Goal: Task Accomplishment & Management: Use online tool/utility

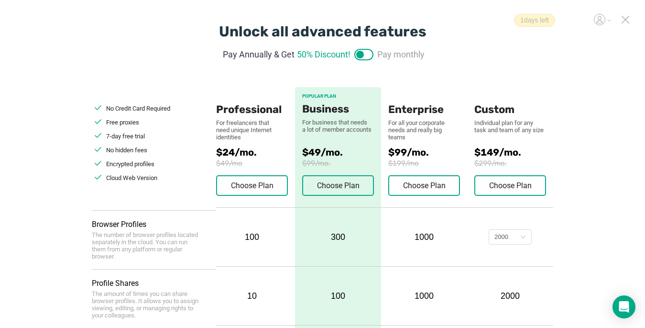
click at [482, 19] on icon at bounding box center [625, 19] width 7 height 7
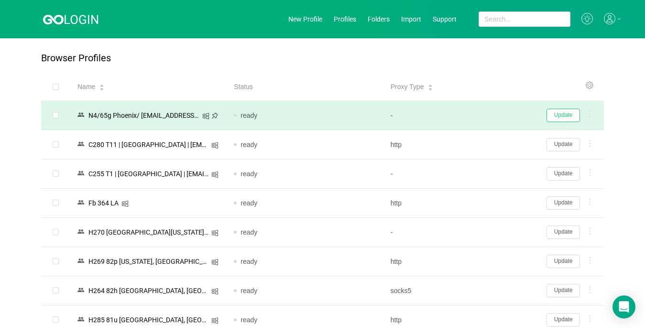
click at [482, 117] on button "Update" at bounding box center [563, 115] width 33 height 13
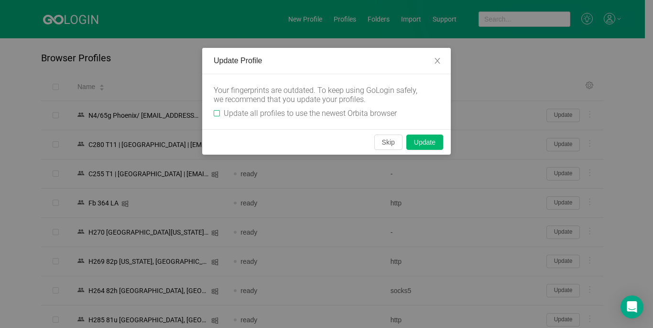
click at [216, 113] on input "Update all profiles to use the newest Orbita browser" at bounding box center [217, 113] width 6 height 6
checkbox input "true"
click at [394, 147] on button "Skip" at bounding box center [388, 141] width 28 height 15
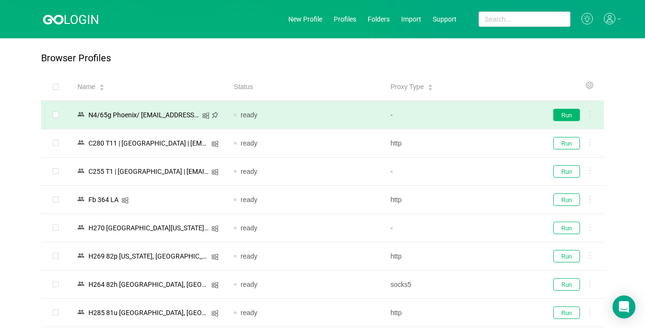
click at [482, 114] on button "Run" at bounding box center [566, 115] width 27 height 12
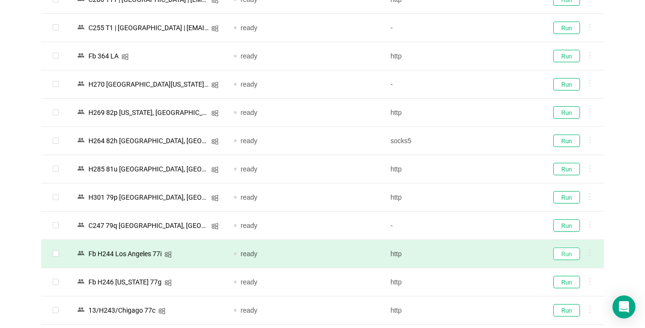
click at [482, 257] on button "Run" at bounding box center [566, 253] width 27 height 12
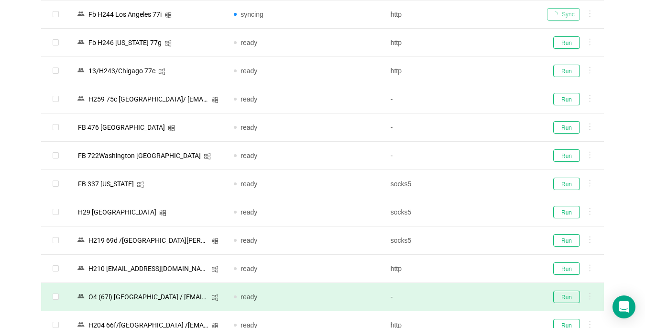
scroll to position [430, 0]
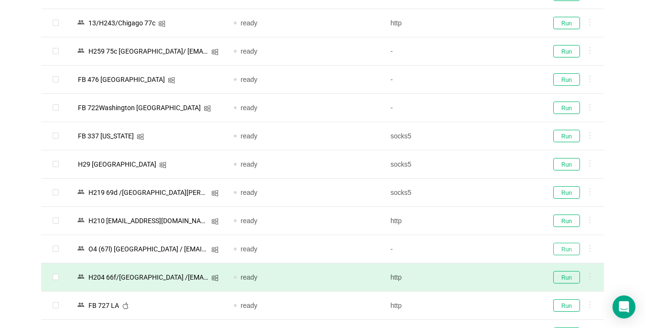
click at [482, 247] on button "Run" at bounding box center [566, 248] width 27 height 12
click at [482, 277] on button "Run" at bounding box center [566, 277] width 27 height 12
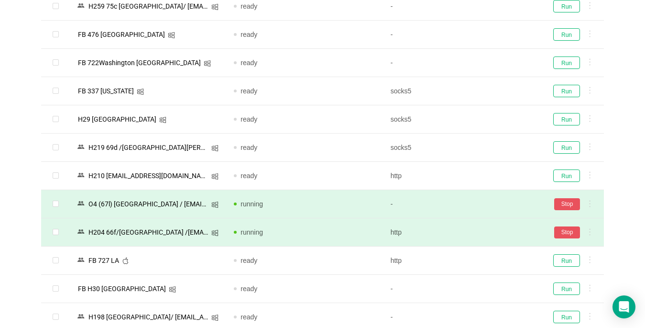
scroll to position [657, 0]
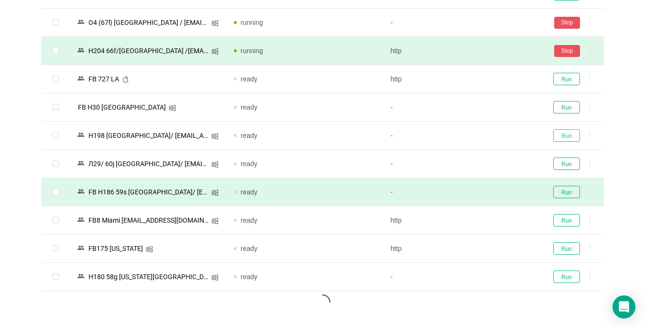
click at [482, 136] on button "Run" at bounding box center [566, 135] width 27 height 12
click at [482, 196] on button "Run" at bounding box center [566, 192] width 27 height 12
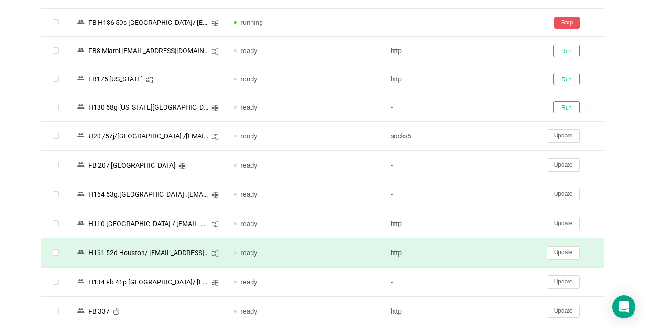
scroll to position [896, 0]
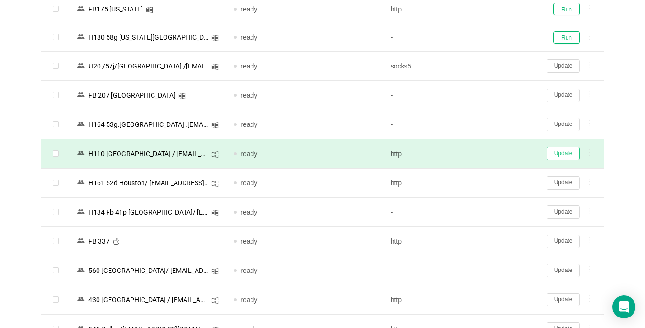
click at [482, 154] on button "Update" at bounding box center [563, 153] width 33 height 13
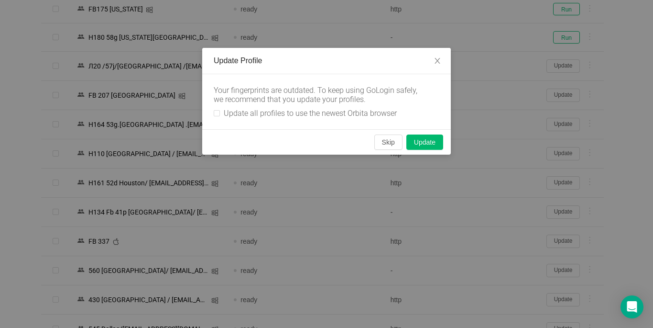
click at [213, 117] on div "Your fingerprints are outdated. To keep using GoLogin safely, we recommend that…" at bounding box center [326, 101] width 249 height 55
click at [218, 114] on input "Update all profiles to use the newest Orbita browser" at bounding box center [217, 113] width 6 height 6
checkbox input "true"
click at [387, 142] on button "Skip" at bounding box center [388, 141] width 28 height 15
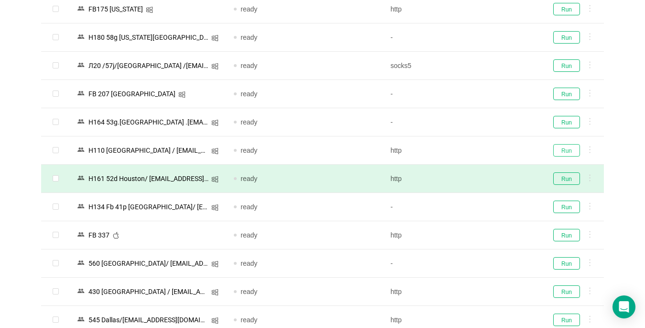
click at [482, 150] on button "Run" at bounding box center [566, 150] width 27 height 12
click at [482, 177] on button "Run" at bounding box center [566, 178] width 27 height 12
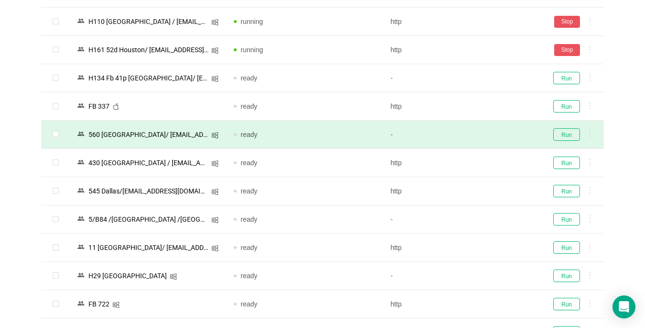
scroll to position [1039, 0]
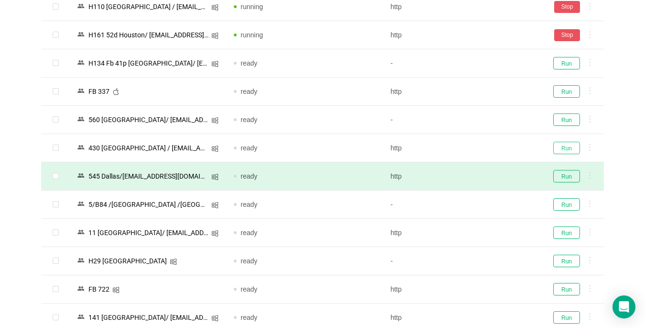
drag, startPoint x: 567, startPoint y: 146, endPoint x: 516, endPoint y: 164, distance: 53.1
click at [482, 146] on button "Run" at bounding box center [566, 148] width 27 height 12
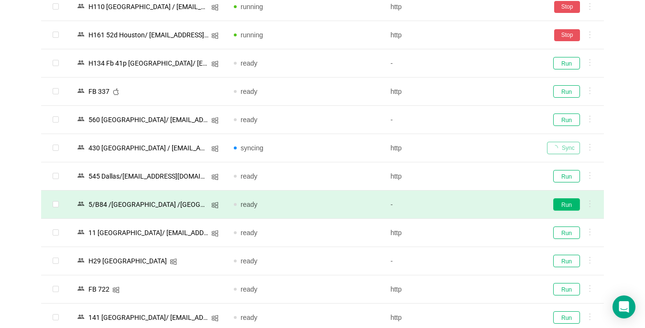
click at [482, 203] on button "Run" at bounding box center [566, 204] width 27 height 12
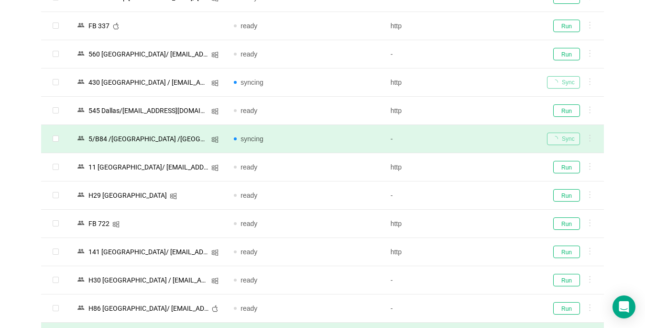
scroll to position [1183, 0]
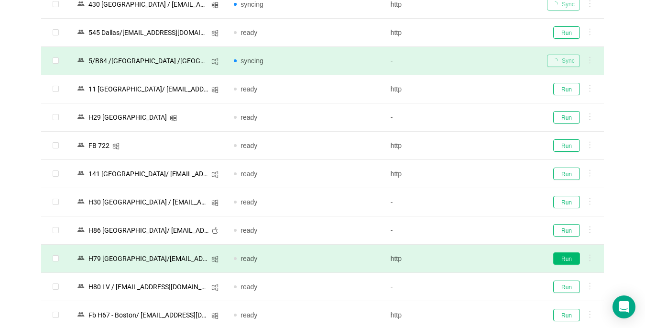
click at [482, 259] on button "Run" at bounding box center [566, 258] width 27 height 12
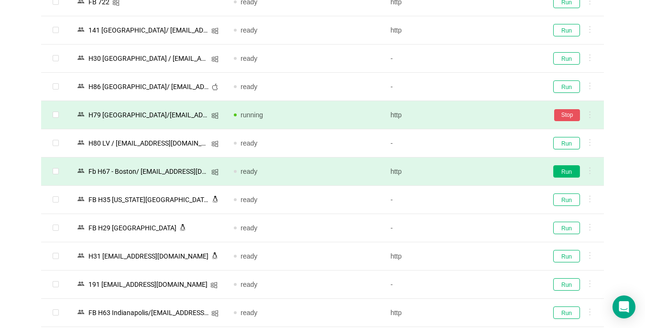
click at [482, 175] on button "Run" at bounding box center [566, 171] width 27 height 12
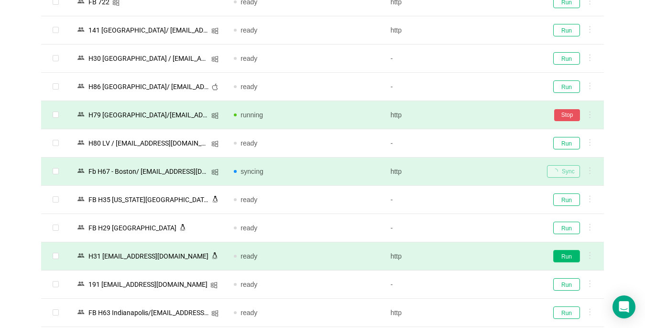
click at [482, 253] on button "Run" at bounding box center [566, 256] width 27 height 12
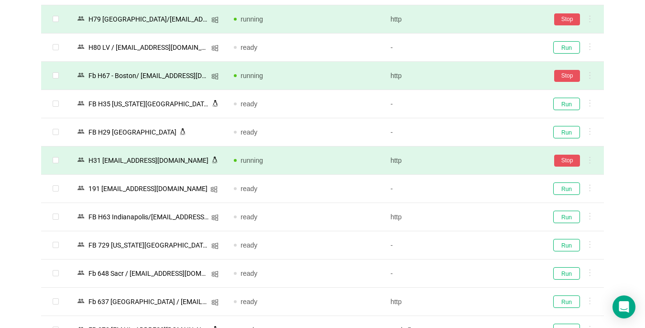
scroll to position [1565, 0]
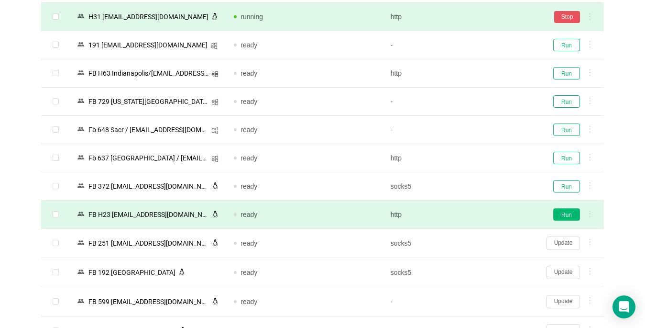
click at [482, 215] on button "Run" at bounding box center [566, 214] width 27 height 12
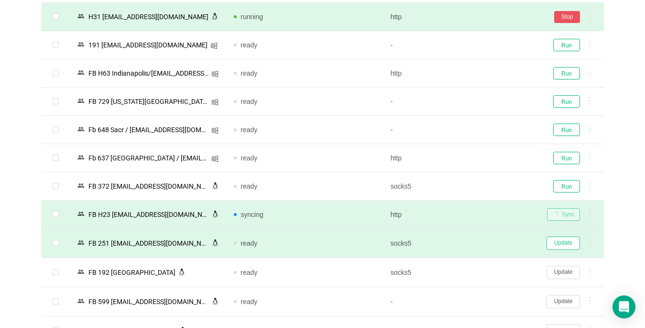
click at [482, 244] on button "Update" at bounding box center [563, 242] width 33 height 13
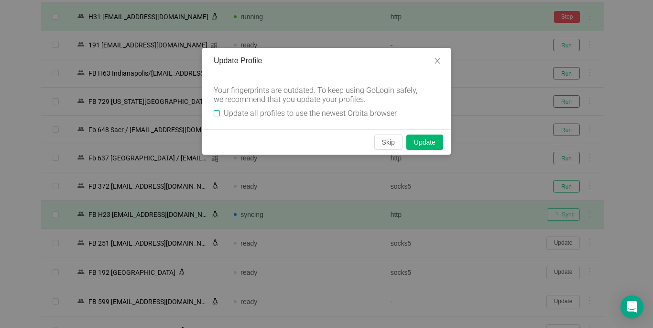
click at [219, 116] on input "Update all profiles to use the newest Orbita browser" at bounding box center [217, 113] width 6 height 6
checkbox input "true"
click at [382, 143] on button "Skip" at bounding box center [388, 141] width 28 height 15
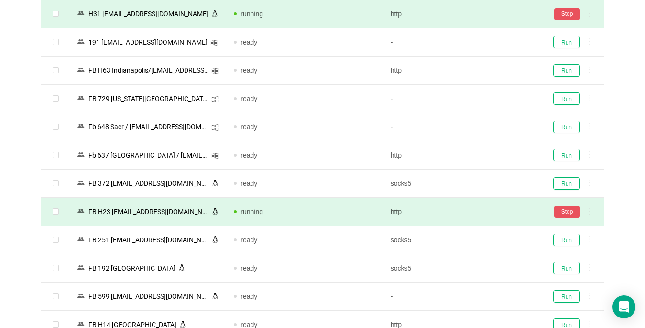
scroll to position [1709, 0]
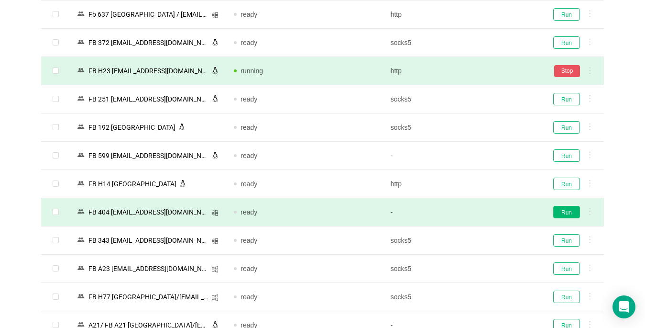
click at [482, 209] on button "Run" at bounding box center [566, 212] width 27 height 12
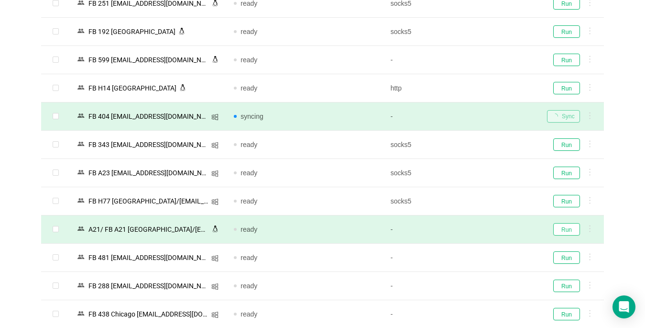
click at [482, 231] on button "Run" at bounding box center [566, 229] width 27 height 12
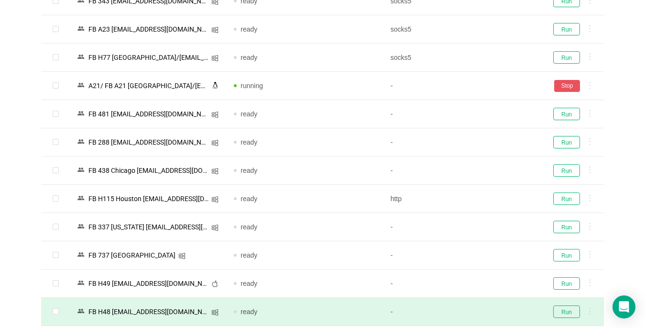
scroll to position [2043, 0]
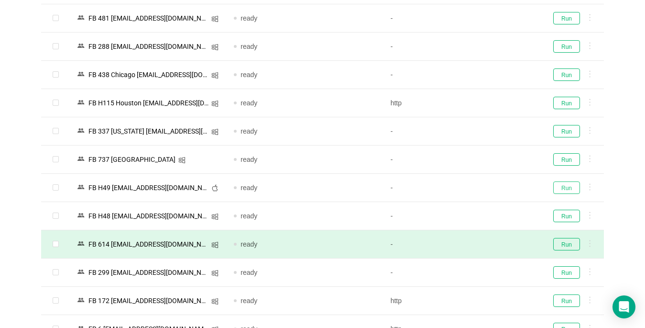
click at [482, 188] on button "Run" at bounding box center [566, 187] width 27 height 12
click at [482, 218] on button "Run" at bounding box center [566, 215] width 27 height 12
click at [482, 241] on button "Run" at bounding box center [566, 244] width 27 height 12
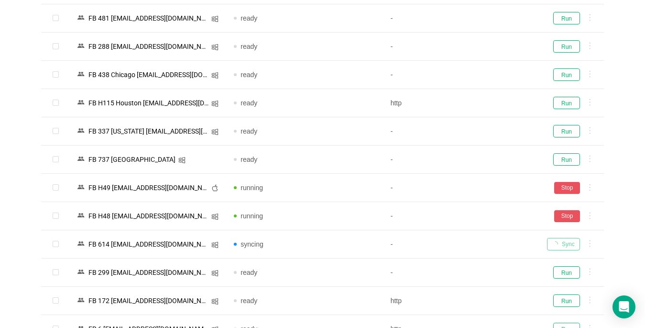
click at [482, 319] on button "Run" at bounding box center [566, 328] width 27 height 12
